Goal: Task Accomplishment & Management: Manage account settings

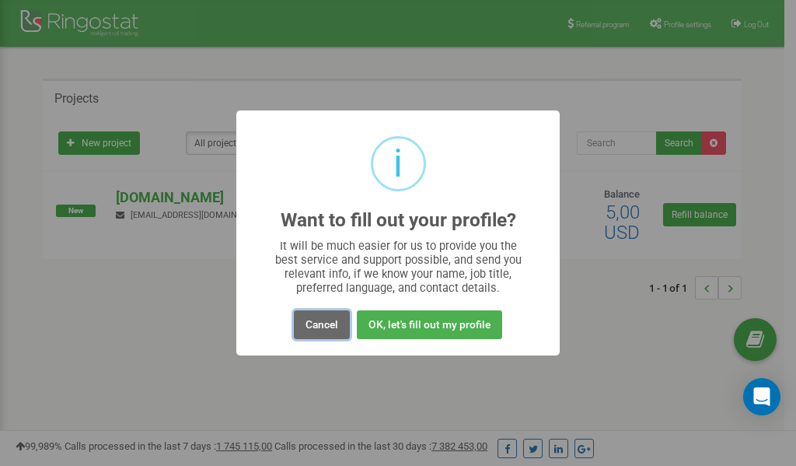
click at [314, 325] on button "Cancel" at bounding box center [322, 324] width 56 height 29
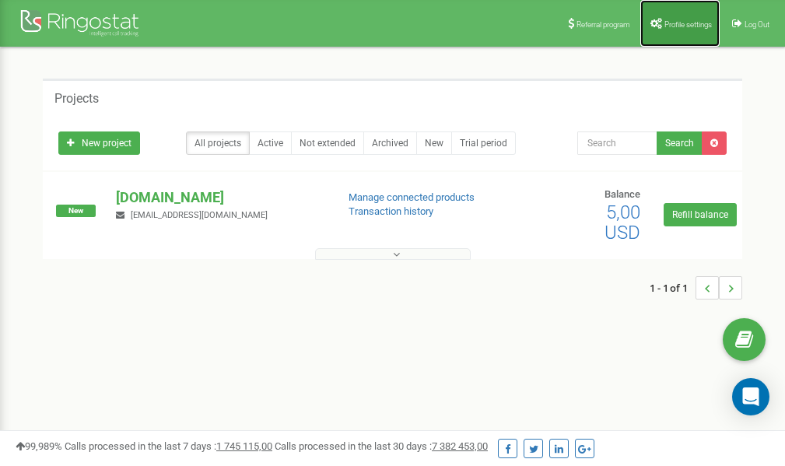
click at [681, 17] on link "Profile settings" at bounding box center [679, 23] width 79 height 47
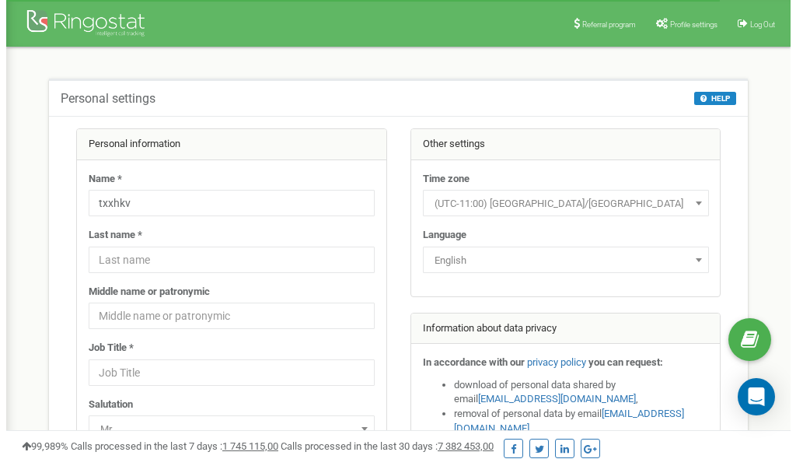
scroll to position [78, 0]
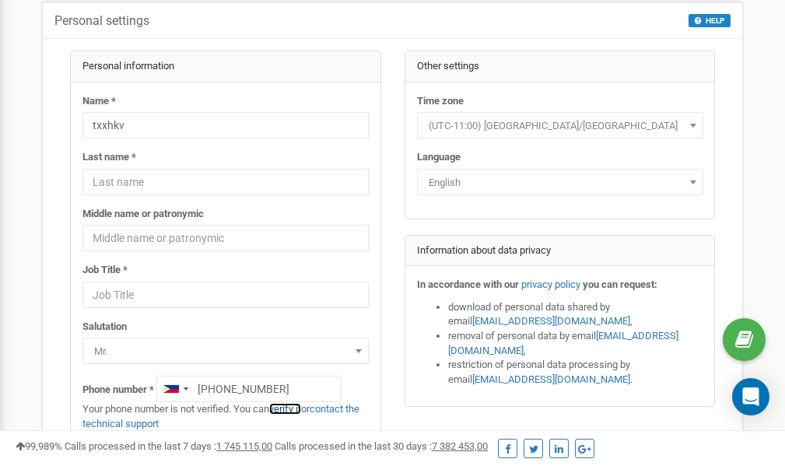
click at [296, 408] on link "verify it" at bounding box center [285, 409] width 32 height 12
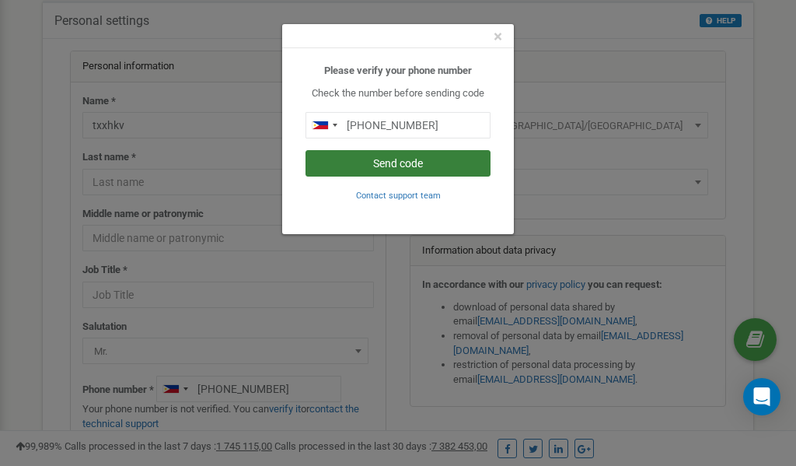
click at [407, 167] on button "Send code" at bounding box center [398, 163] width 185 height 26
